Goal: Find contact information: Find contact information

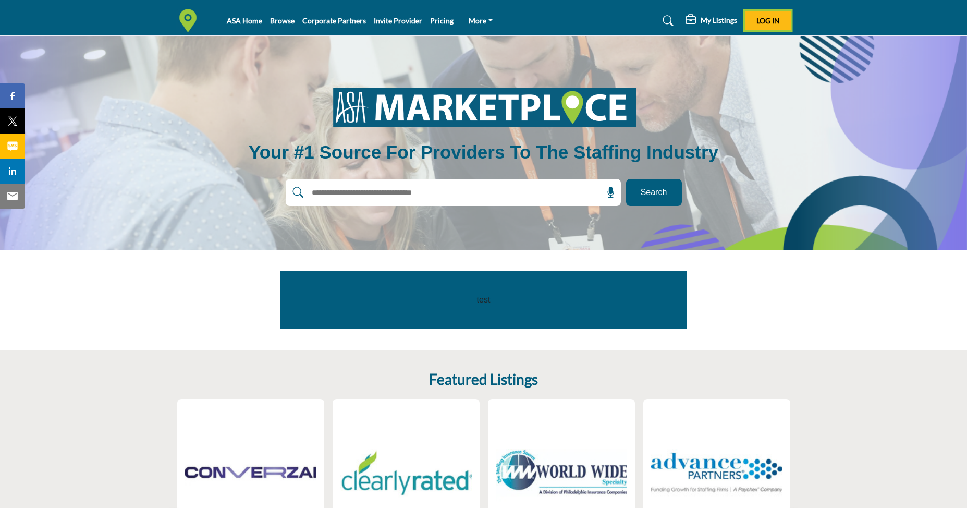
click at [767, 21] on span "Log In" at bounding box center [767, 20] width 23 height 9
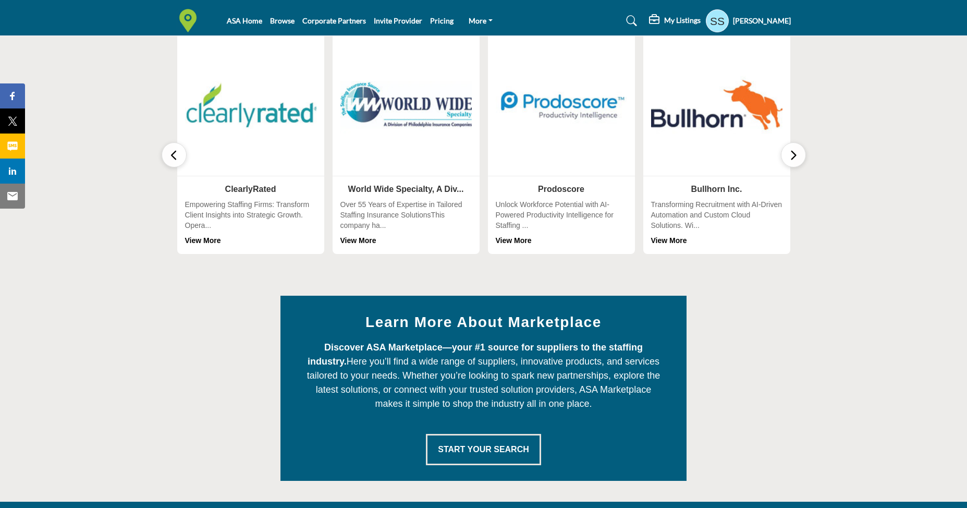
scroll to position [355, 0]
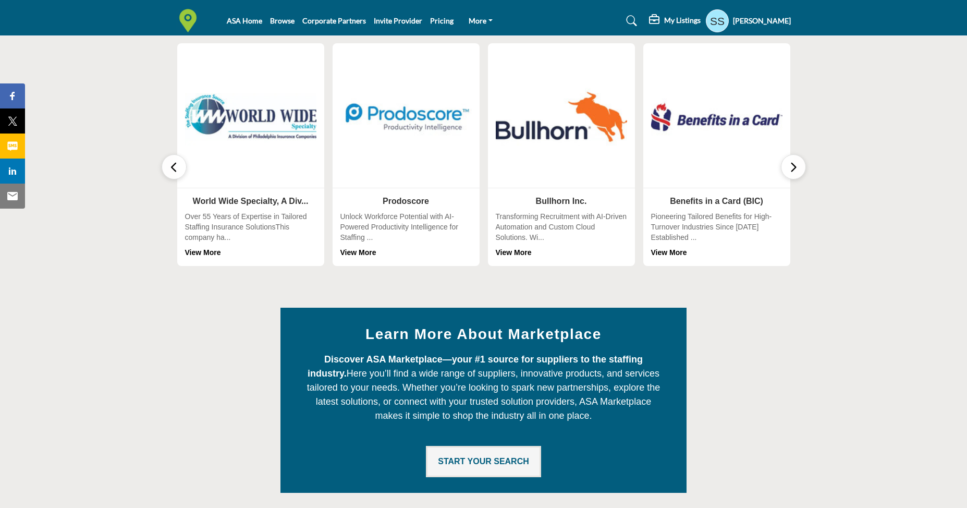
click at [478, 460] on span "Start Your Search" at bounding box center [483, 461] width 91 height 9
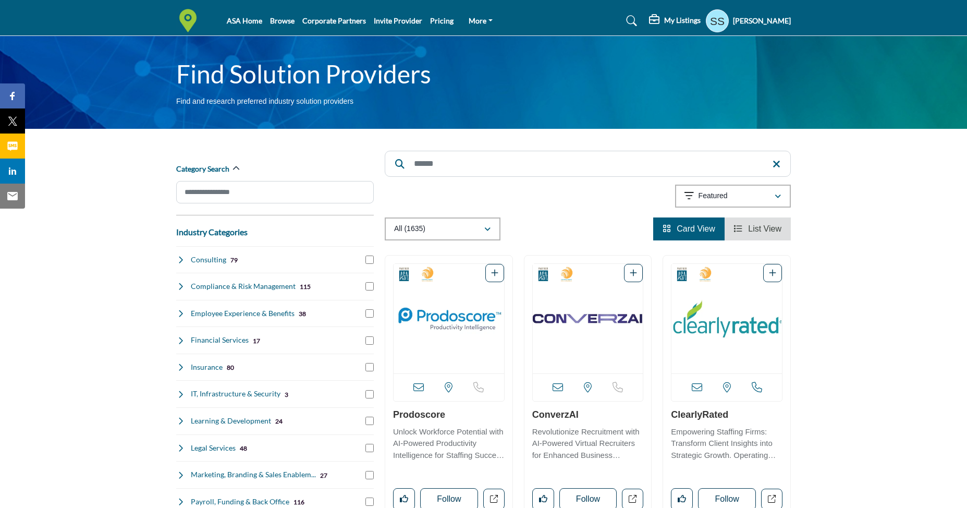
click at [483, 166] on input "Search" at bounding box center [588, 164] width 406 height 26
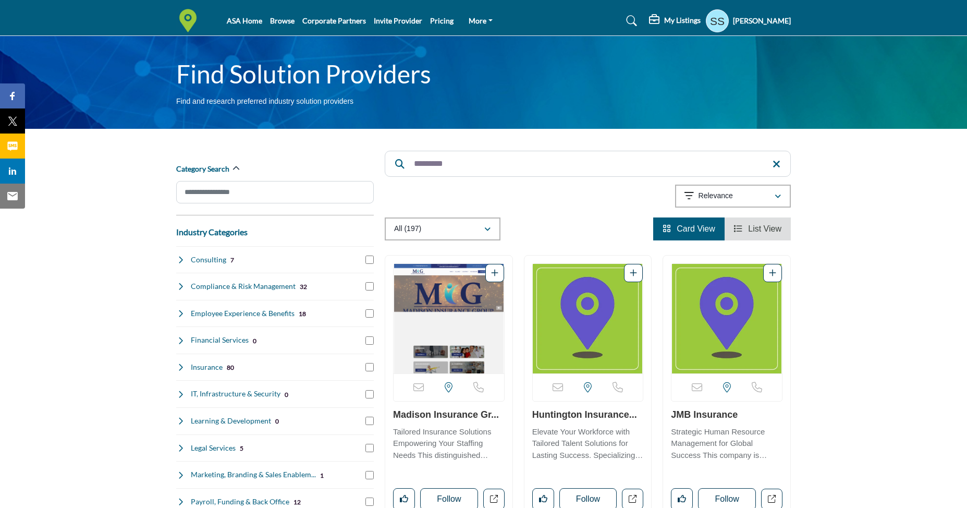
drag, startPoint x: 467, startPoint y: 165, endPoint x: 361, endPoint y: 160, distance: 106.4
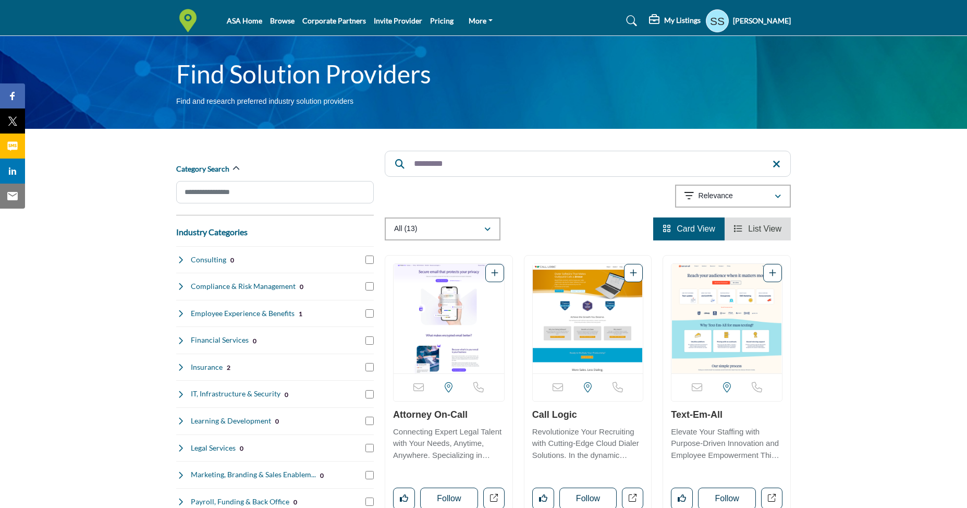
type input "*********"
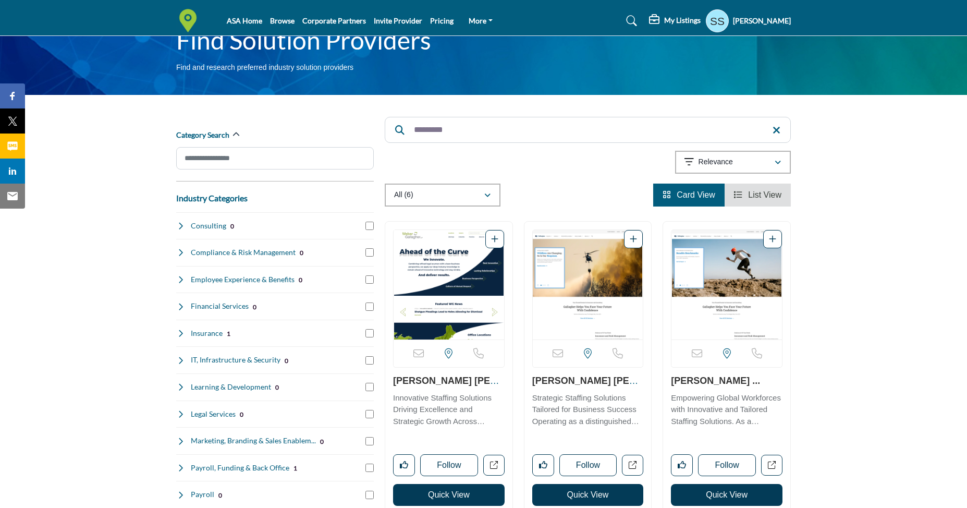
scroll to position [52, 0]
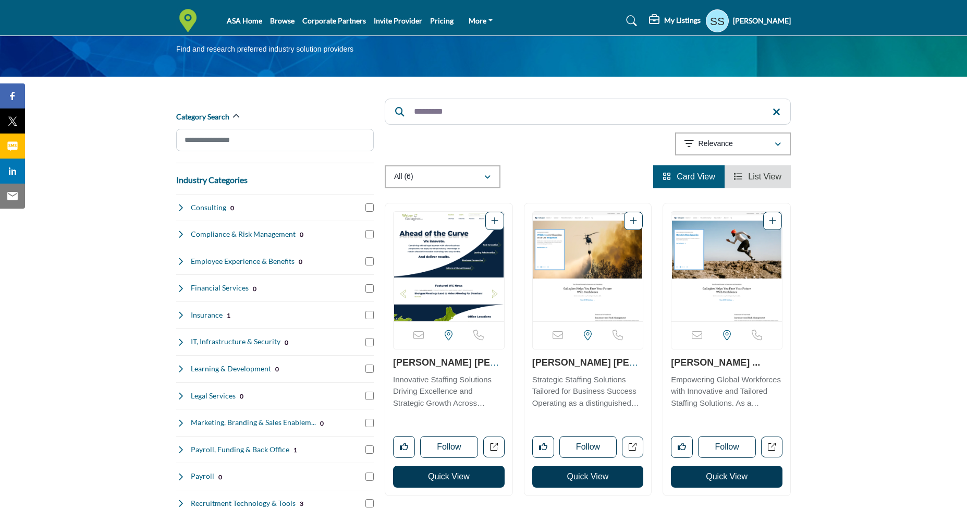
click at [740, 264] on img "Open Listing in new tab" at bounding box center [726, 266] width 110 height 109
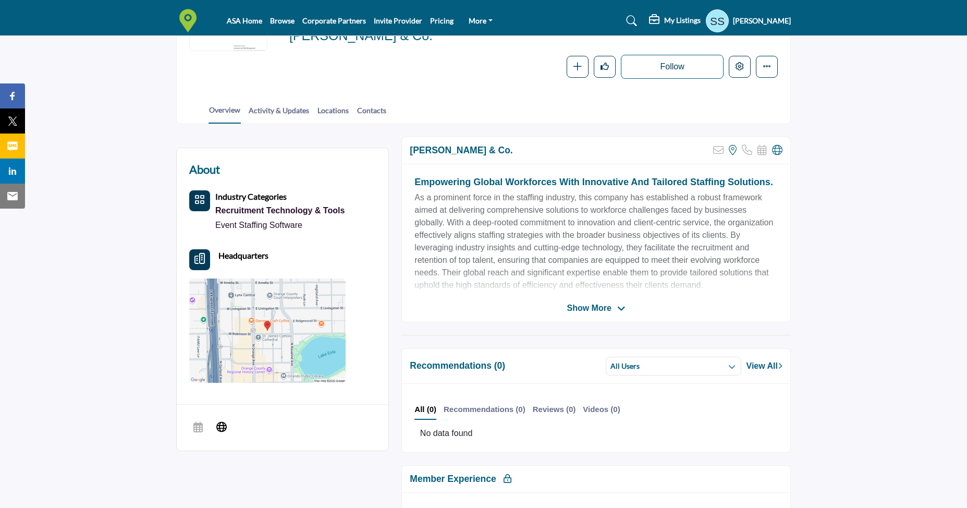
scroll to position [156, 0]
click at [586, 309] on span "Show More" at bounding box center [589, 307] width 44 height 13
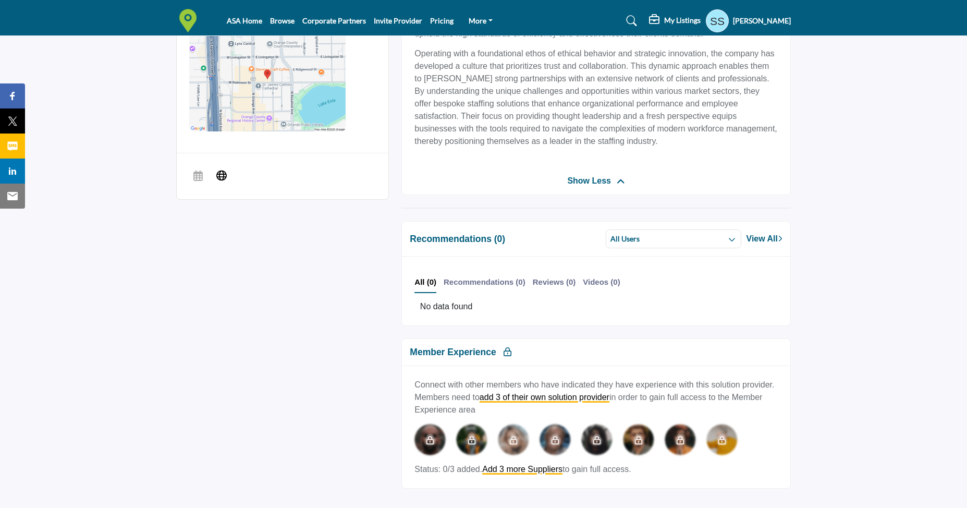
scroll to position [417, 0]
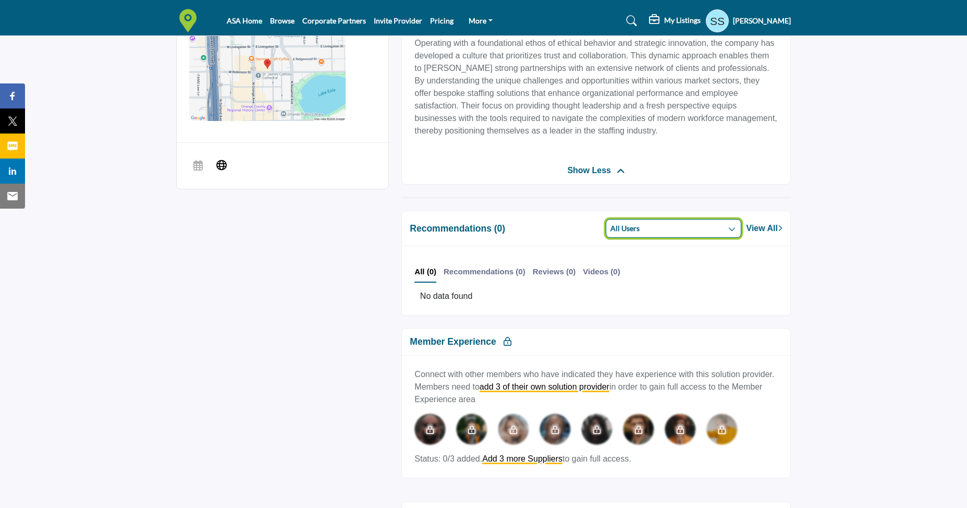
click at [683, 235] on button "All Users" at bounding box center [674, 228] width 136 height 19
click at [815, 266] on section "About Industry Categories Recruitment Technology & Tools Event Staffing Software" at bounding box center [483, 254] width 967 height 784
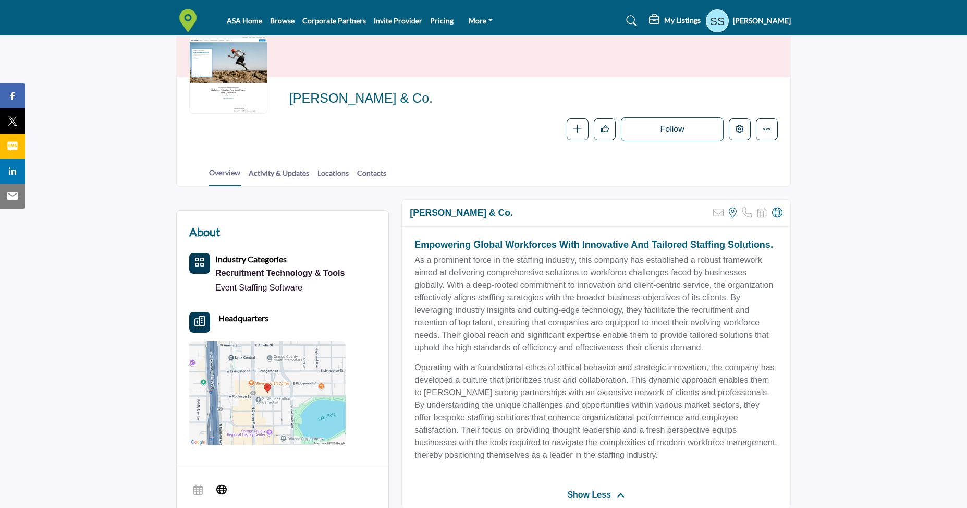
scroll to position [0, 0]
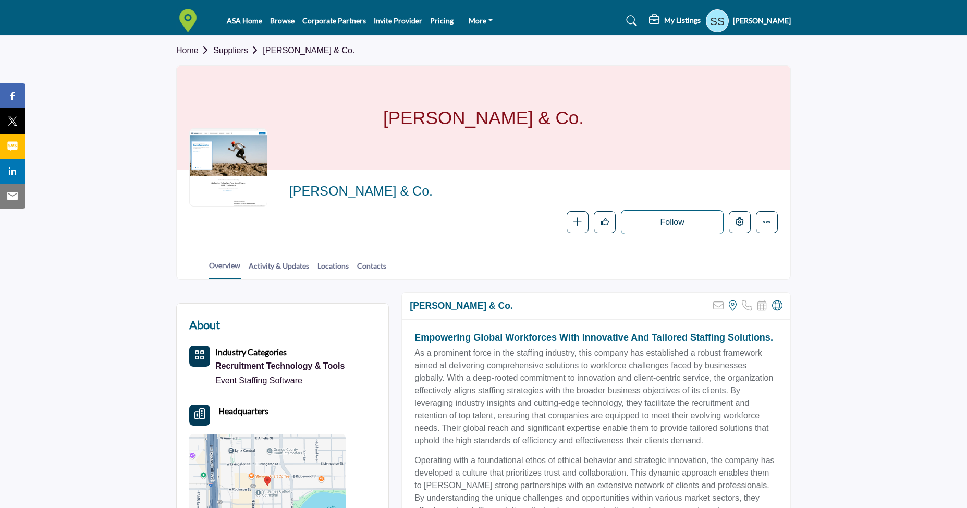
drag, startPoint x: 656, startPoint y: 222, endPoint x: 691, endPoint y: 229, distance: 35.7
click at [657, 222] on button "Follow" at bounding box center [672, 222] width 103 height 24
click at [279, 267] on link "Activity & Updates" at bounding box center [278, 269] width 61 height 18
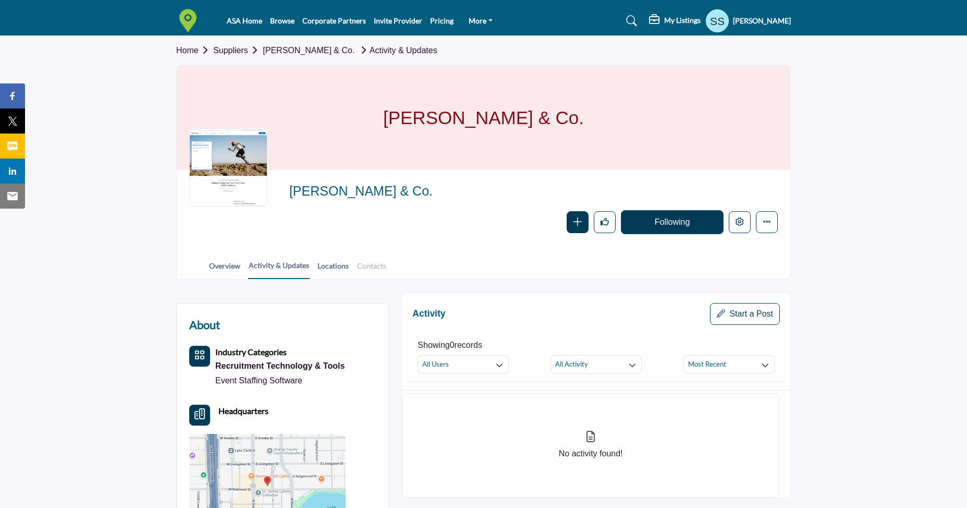
click at [366, 266] on link "Contacts" at bounding box center [371, 269] width 30 height 18
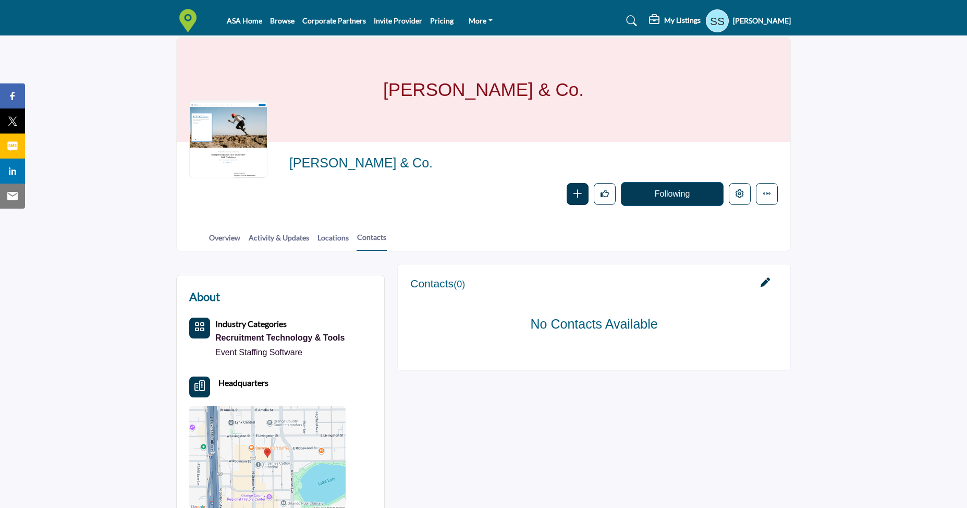
scroll to position [11, 0]
